Goal: Transaction & Acquisition: Purchase product/service

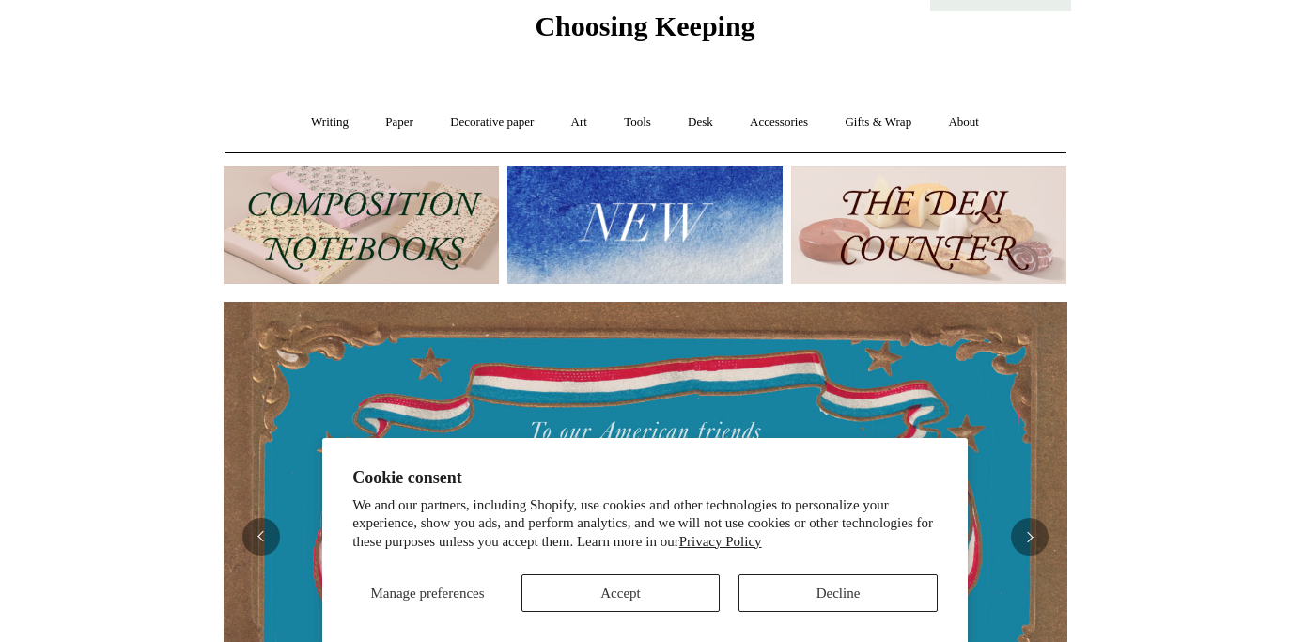
scroll to position [75, 0]
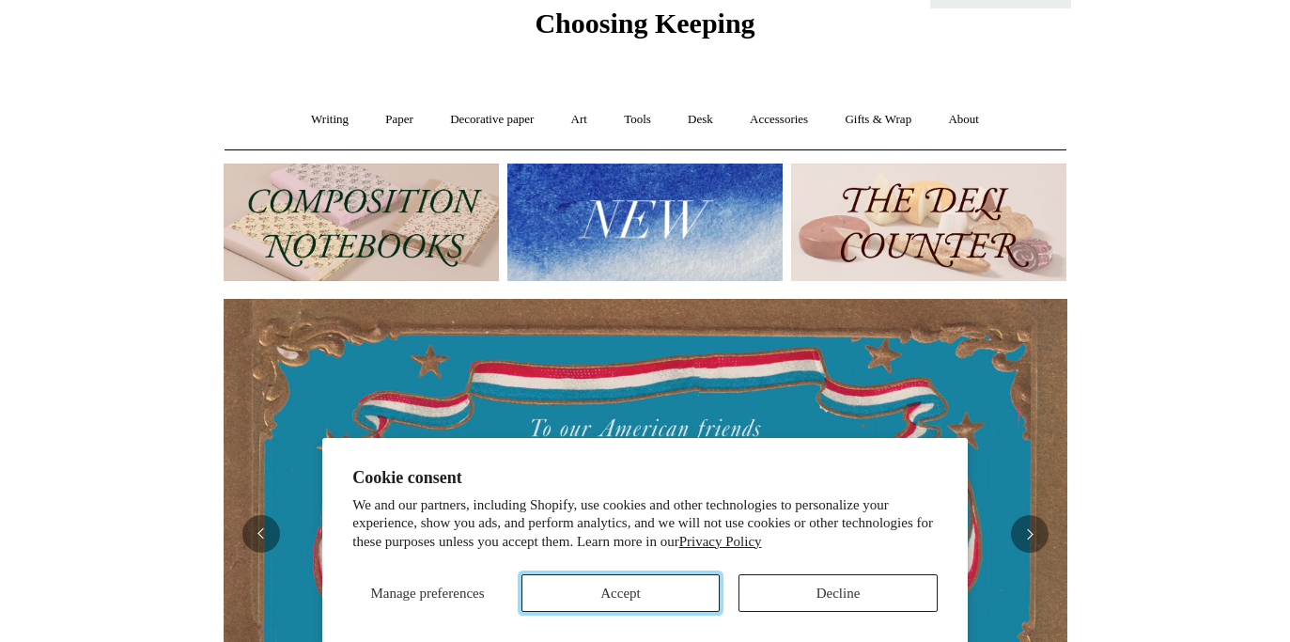
click at [662, 587] on button "Accept" at bounding box center [621, 593] width 199 height 38
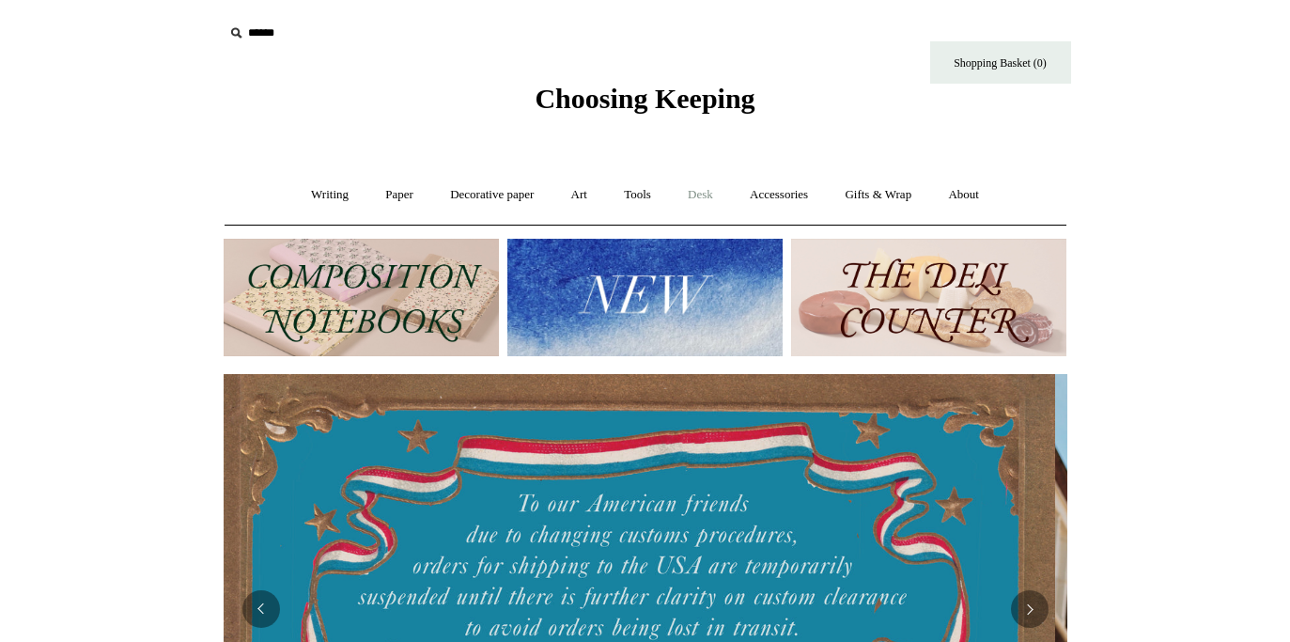
scroll to position [0, 0]
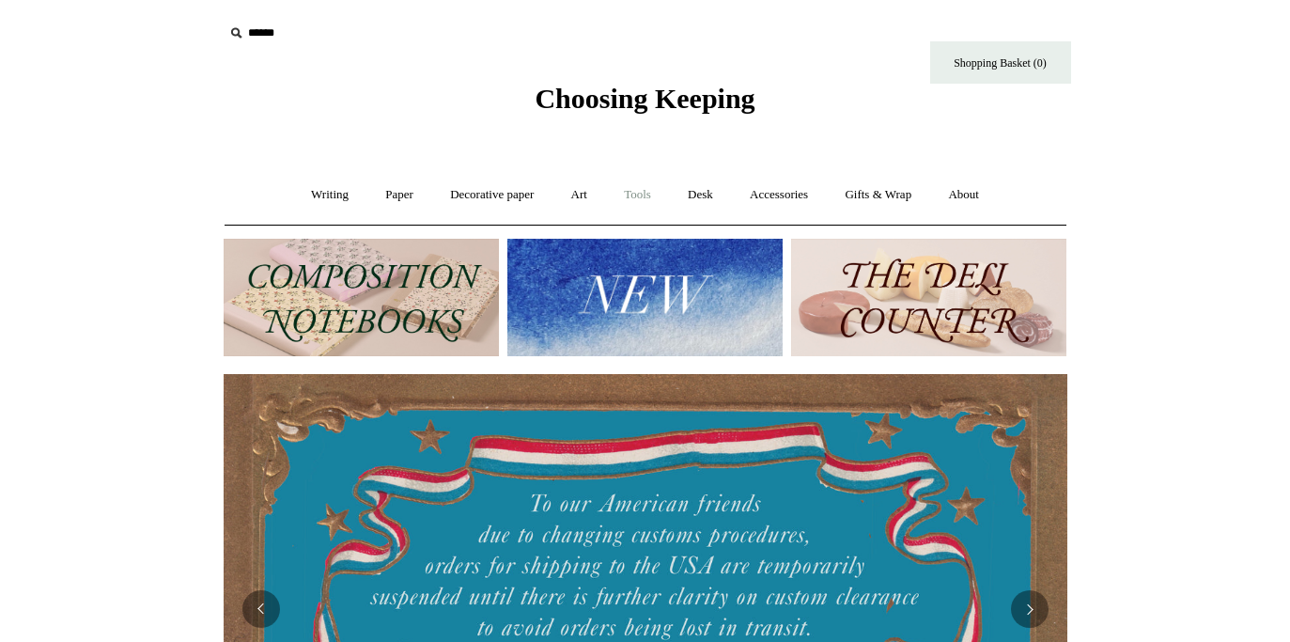
click at [644, 194] on link "Tools +" at bounding box center [637, 195] width 61 height 50
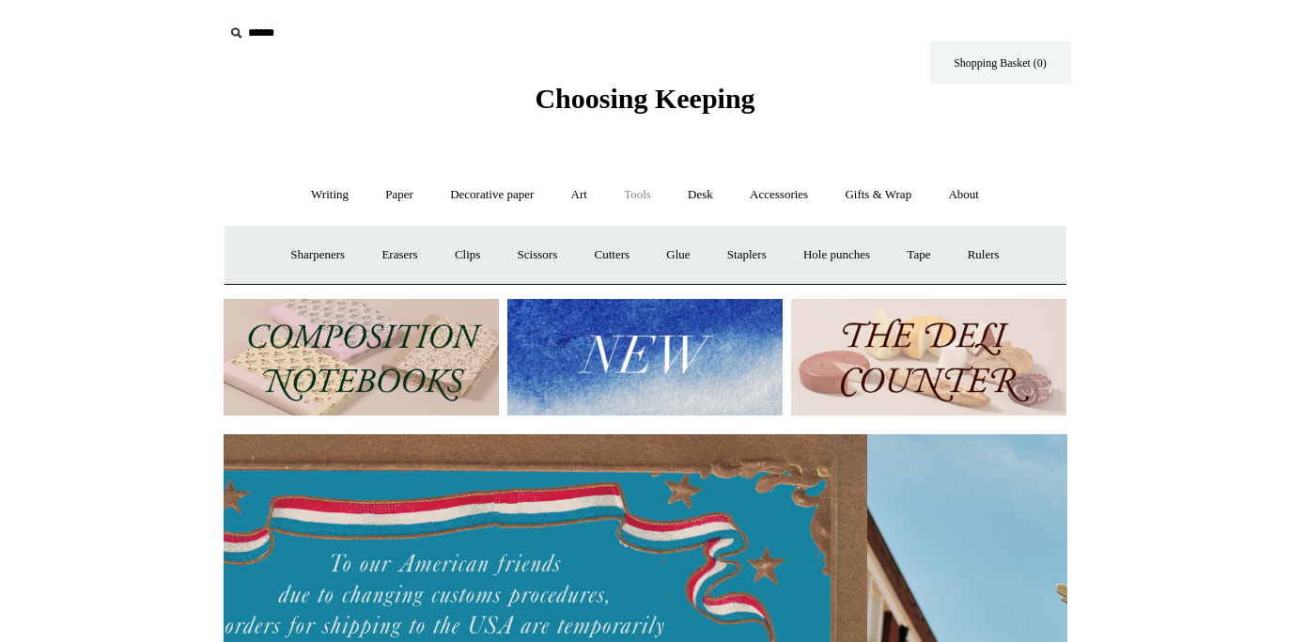
click at [956, 62] on link "Shopping Basket (0)" at bounding box center [1001, 62] width 141 height 42
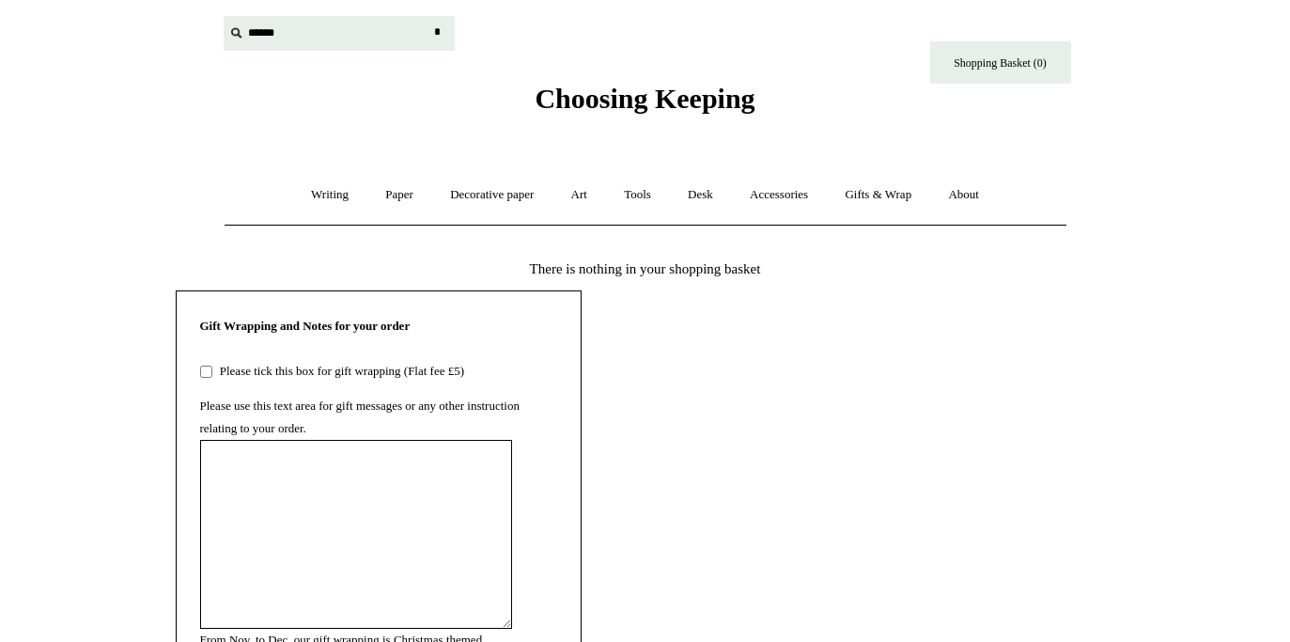
click at [264, 40] on input "text" at bounding box center [339, 33] width 231 height 35
type input "***"
click at [429, 16] on input "*" at bounding box center [438, 32] width 19 height 33
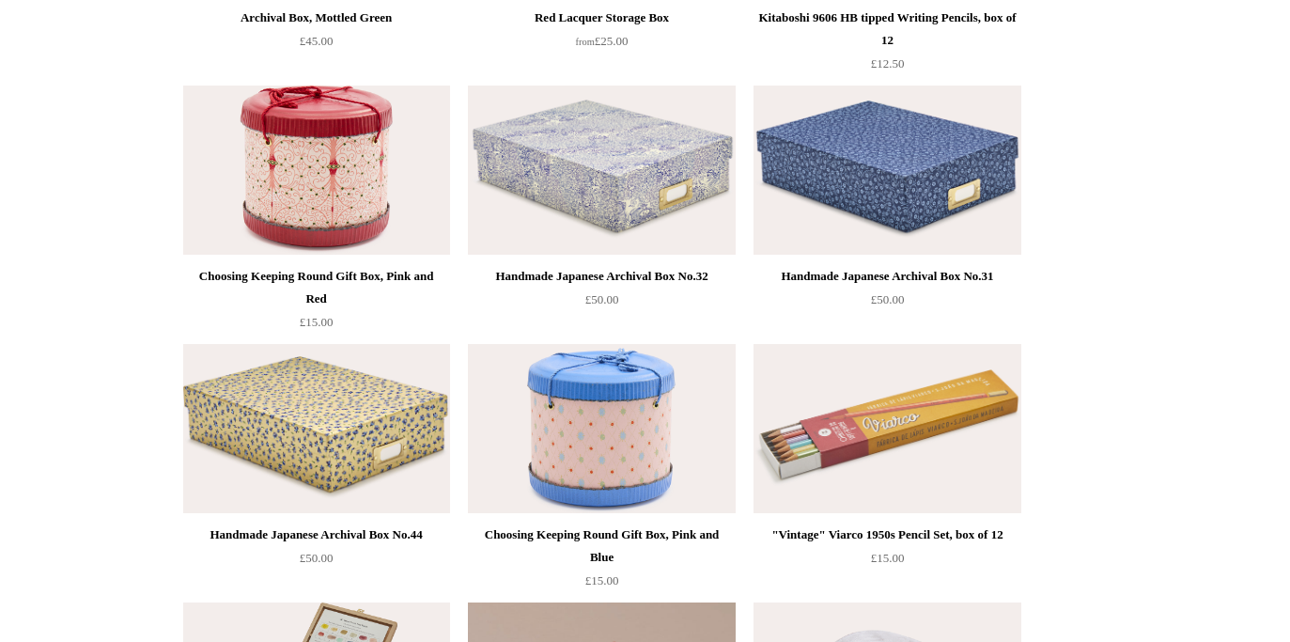
scroll to position [568, 0]
click at [662, 169] on img at bounding box center [601, 170] width 267 height 169
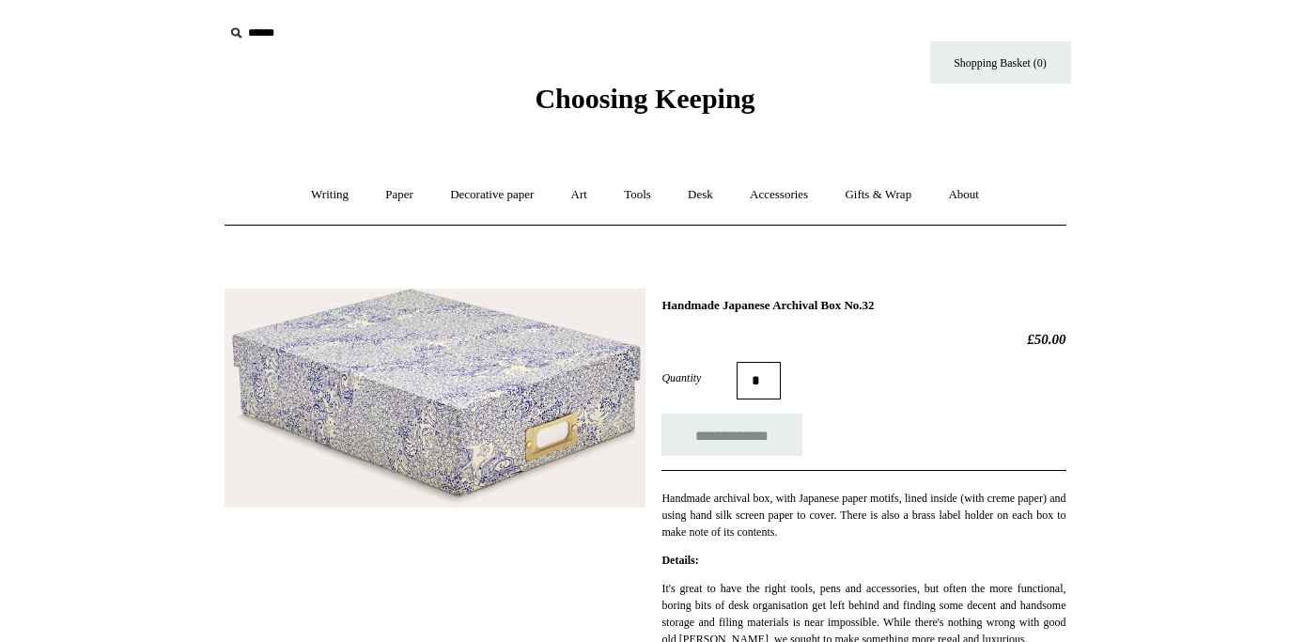
click at [450, 415] on img at bounding box center [435, 399] width 421 height 220
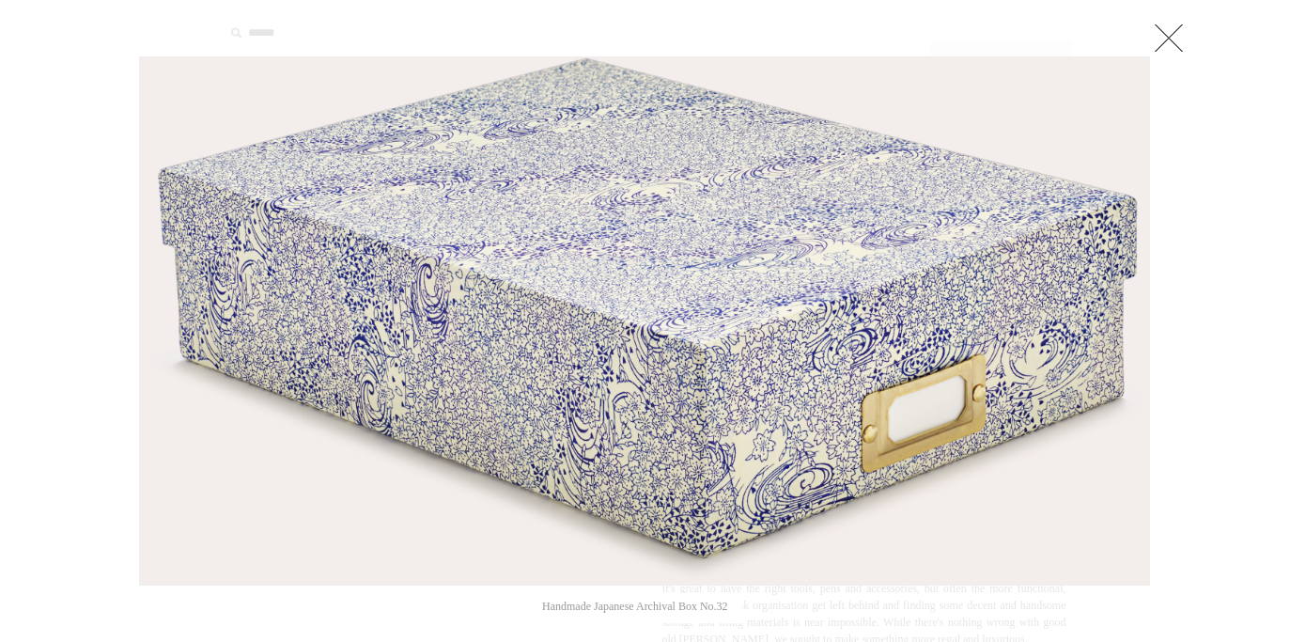
click at [1168, 33] on link at bounding box center [1169, 38] width 38 height 38
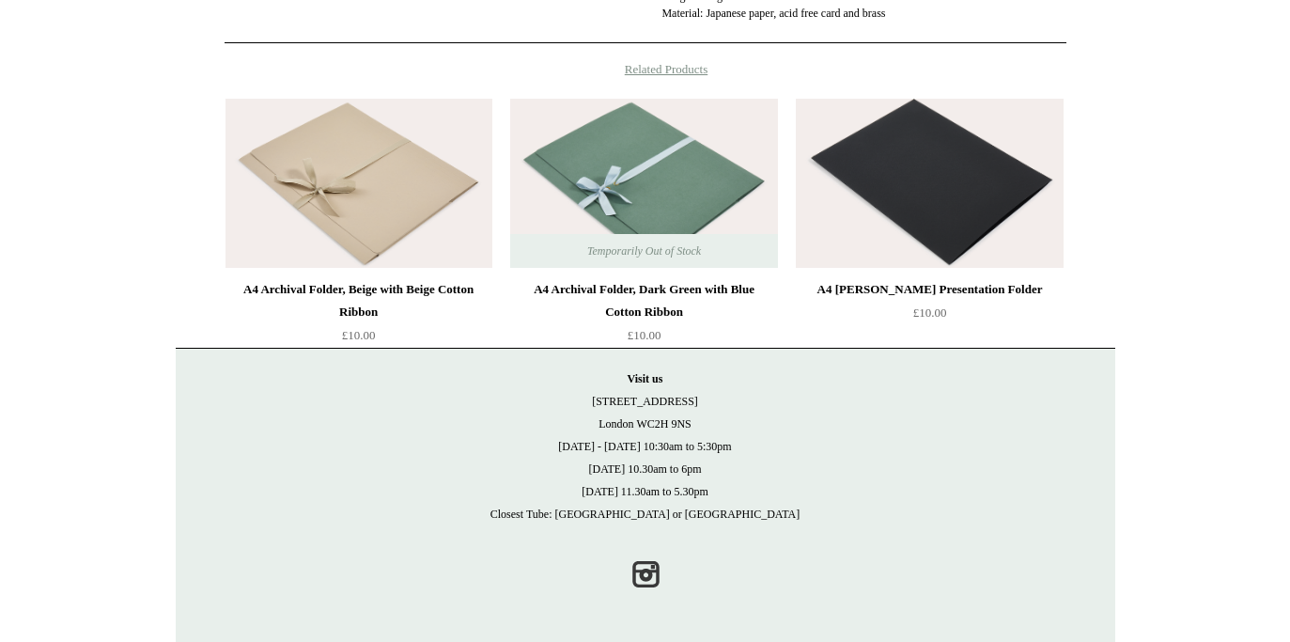
scroll to position [875, 0]
